Goal: Check status

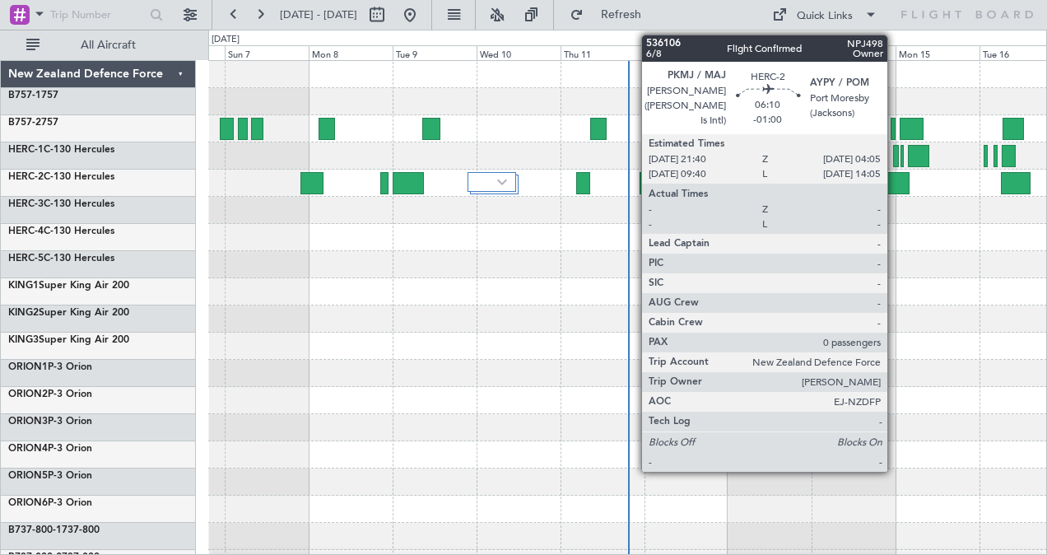
click at [895, 181] on div at bounding box center [897, 183] width 23 height 22
